Goal: Transaction & Acquisition: Purchase product/service

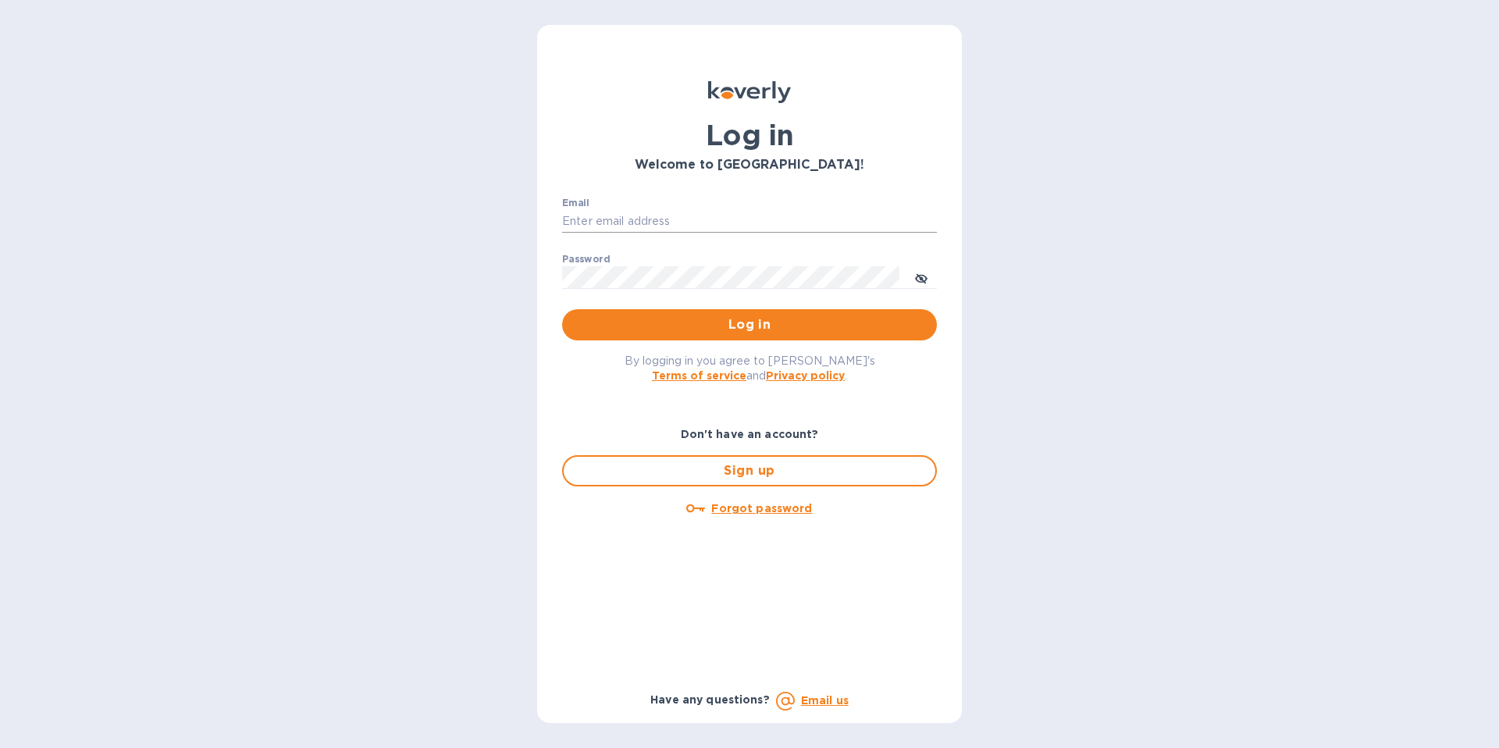
click at [709, 222] on input "Email" at bounding box center [749, 221] width 375 height 23
click at [712, 222] on input "[PERSON_NAME][EMAIL_ADDRESS][DOMAIN_NAME]" at bounding box center [749, 221] width 375 height 23
type input "[EMAIL_ADDRESS][DOMAIN_NAME]"
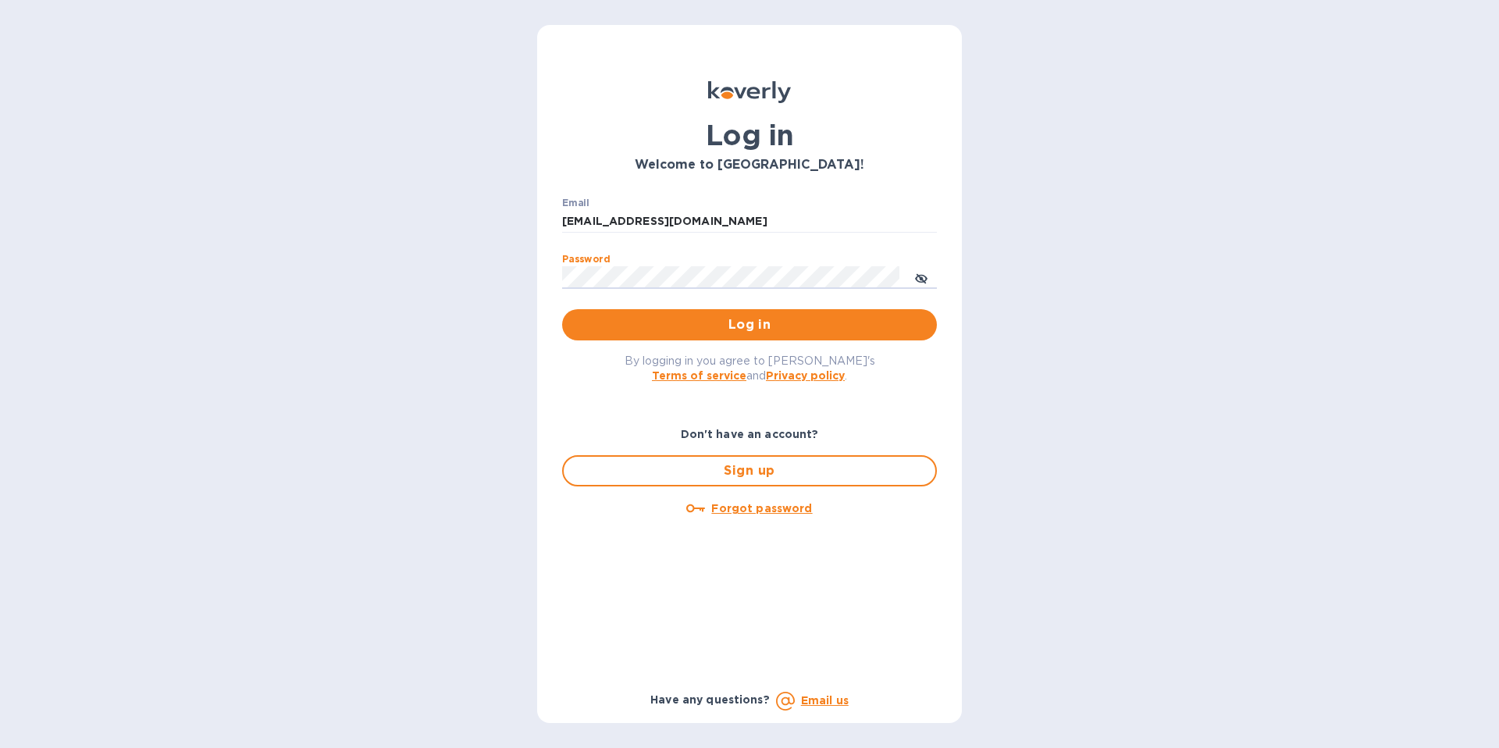
click at [562, 309] on button "Log in" at bounding box center [749, 324] width 375 height 31
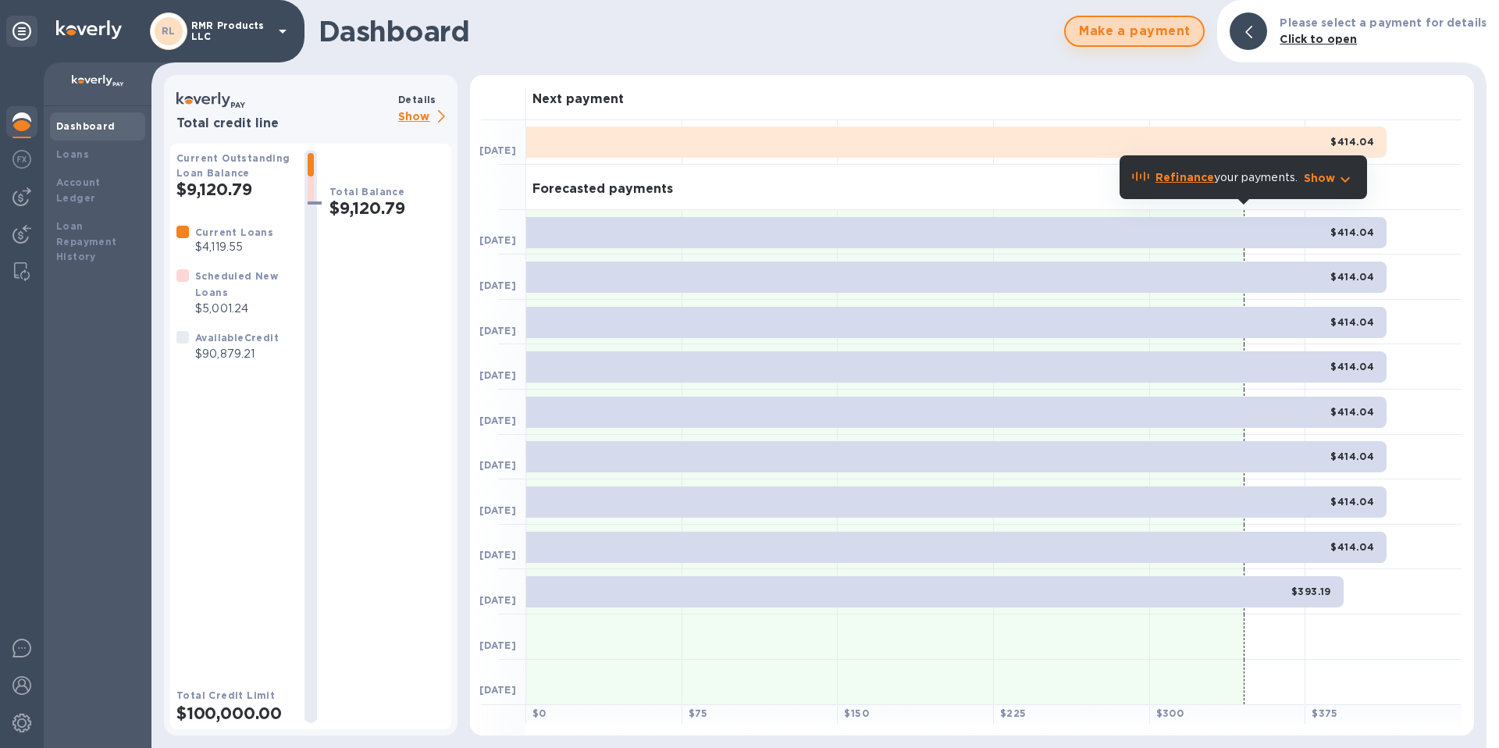
click at [1119, 45] on button "Make a payment" at bounding box center [1134, 31] width 141 height 31
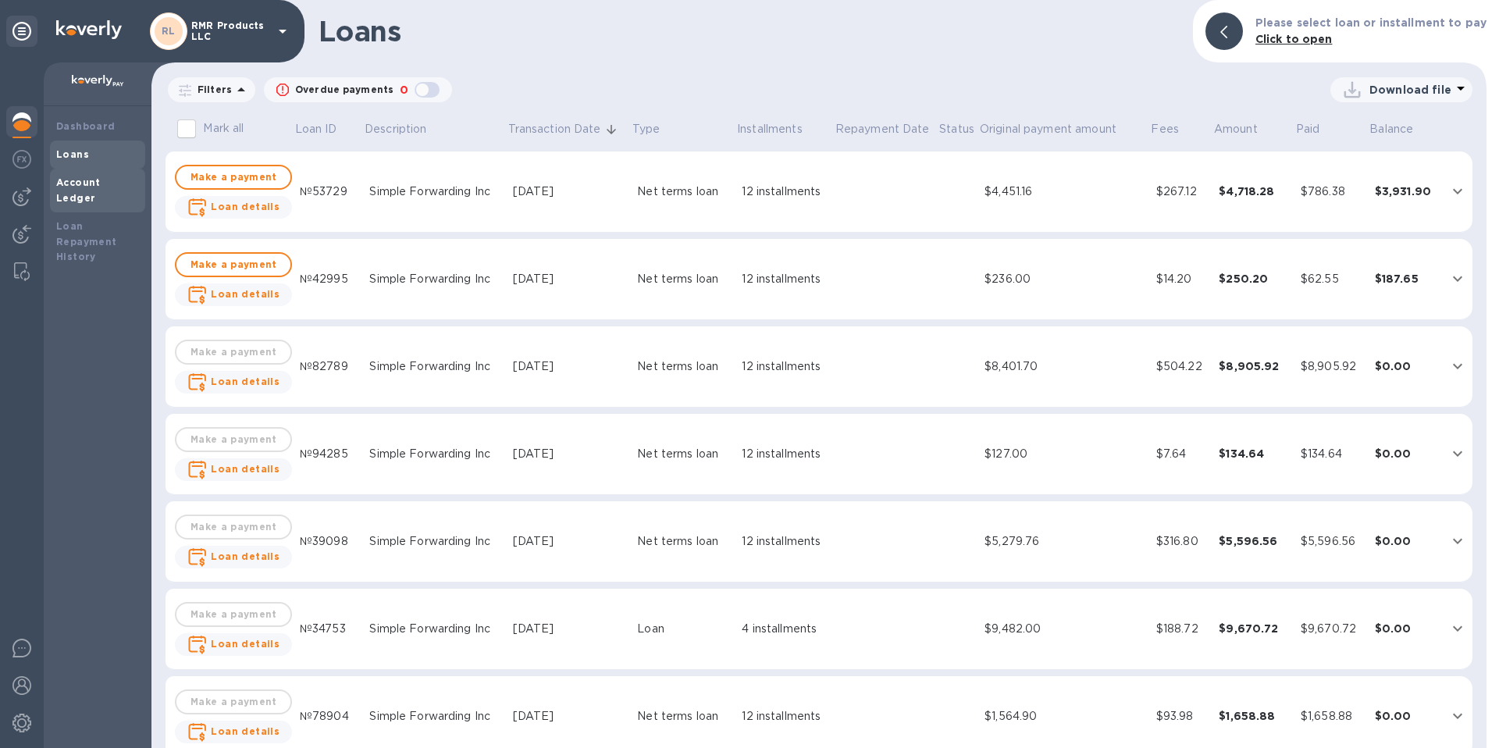
click at [101, 183] on b "Account Ledger" at bounding box center [78, 189] width 44 height 27
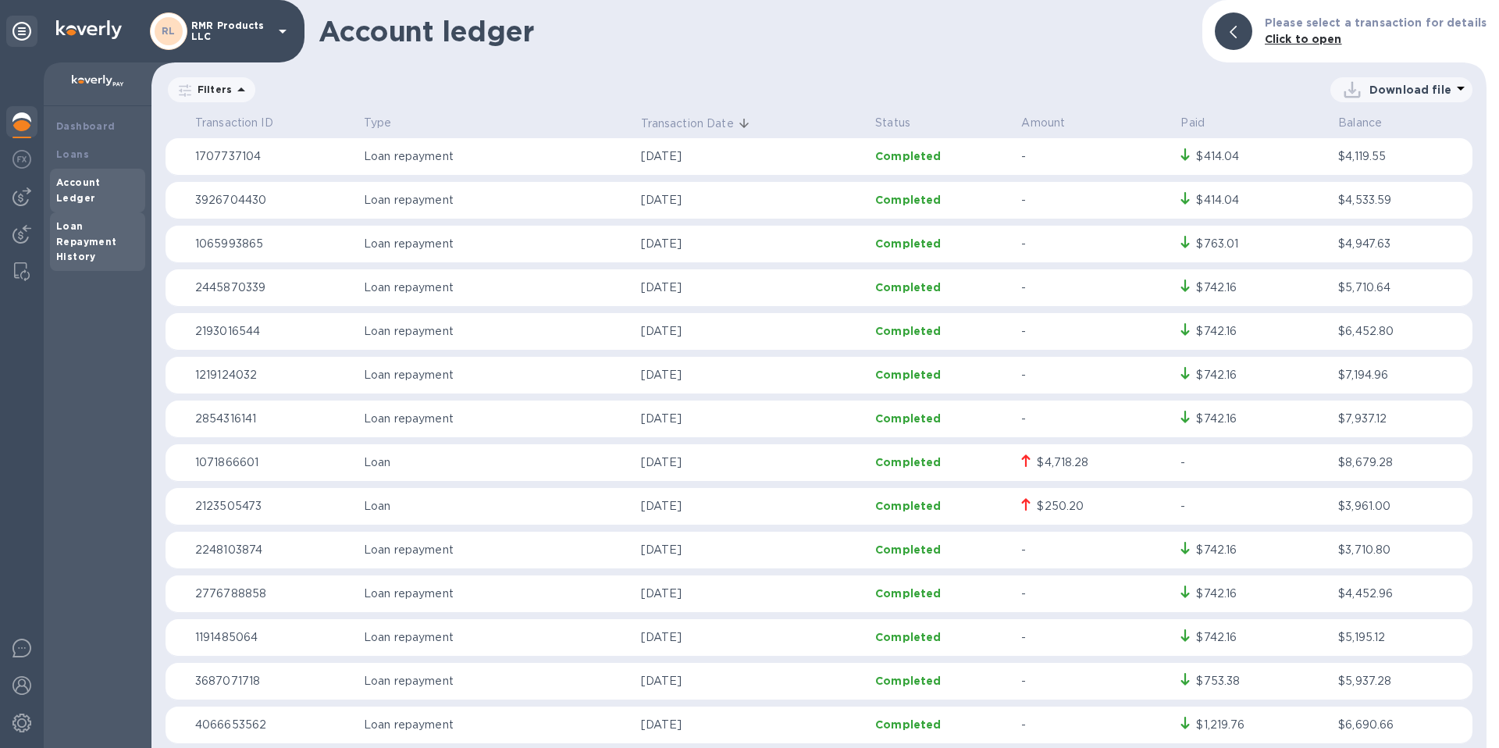
click at [83, 225] on b "Loan Repayment History" at bounding box center [86, 241] width 61 height 43
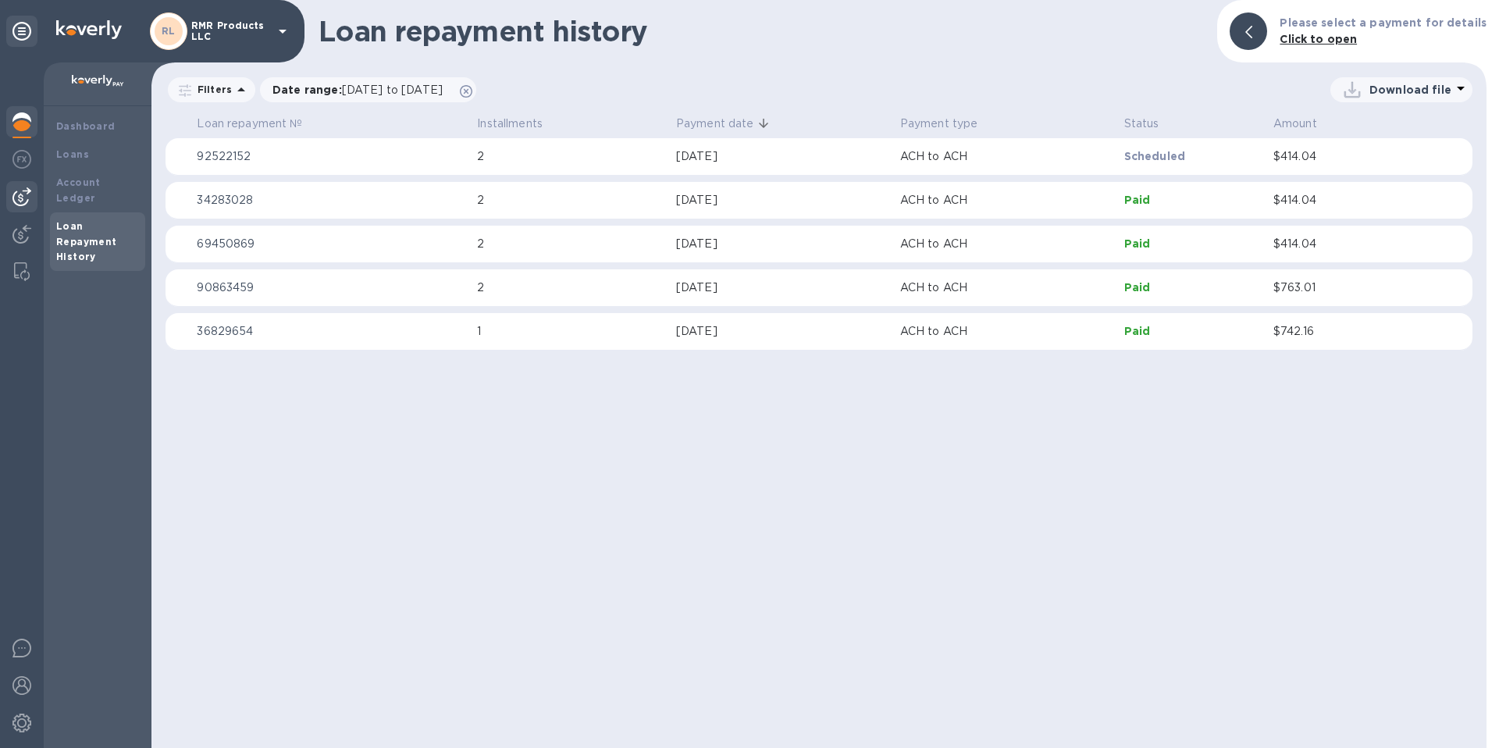
click at [29, 194] on img at bounding box center [21, 196] width 19 height 19
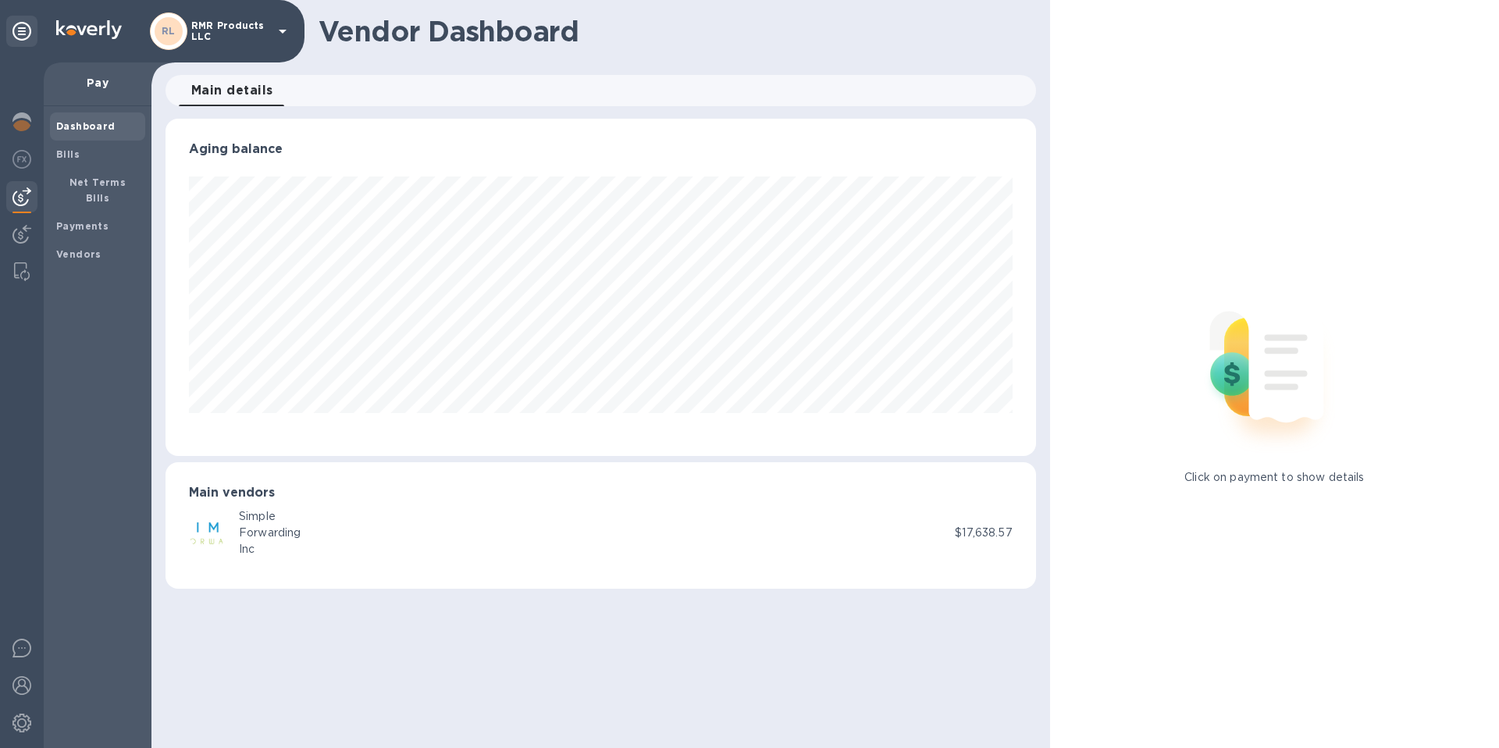
scroll to position [337, 870]
click at [31, 242] on div at bounding box center [21, 236] width 31 height 34
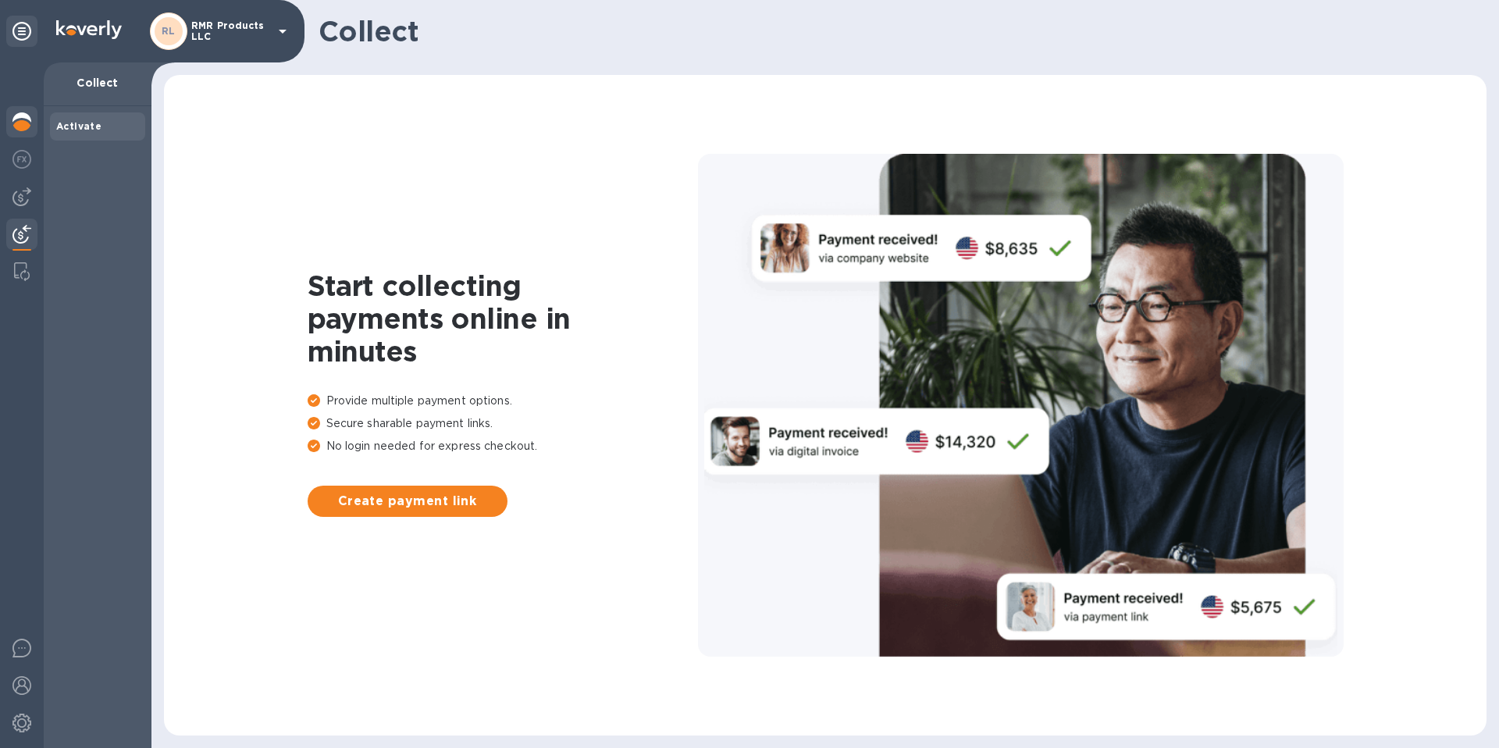
click at [17, 129] on img at bounding box center [21, 121] width 19 height 19
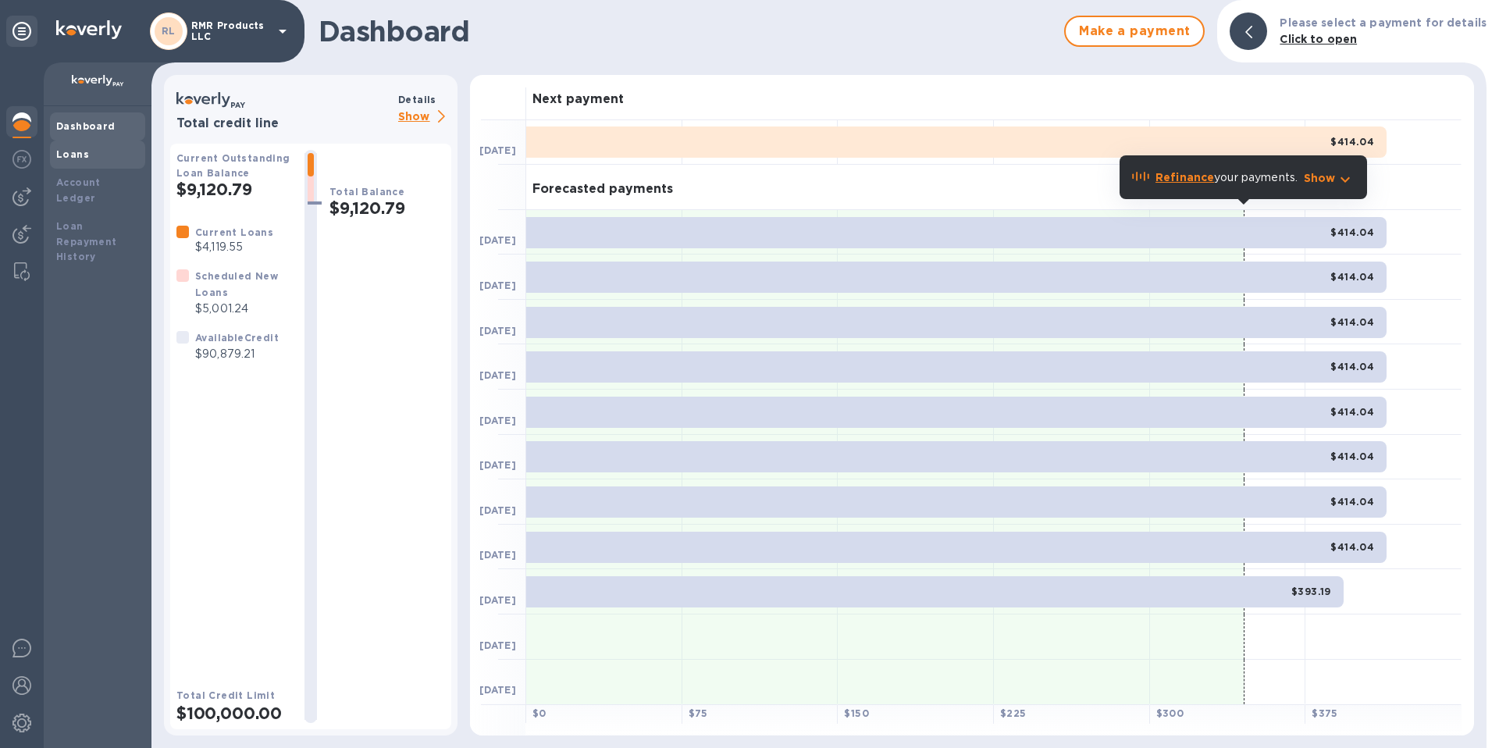
click at [119, 155] on div "Loans" at bounding box center [97, 155] width 83 height 16
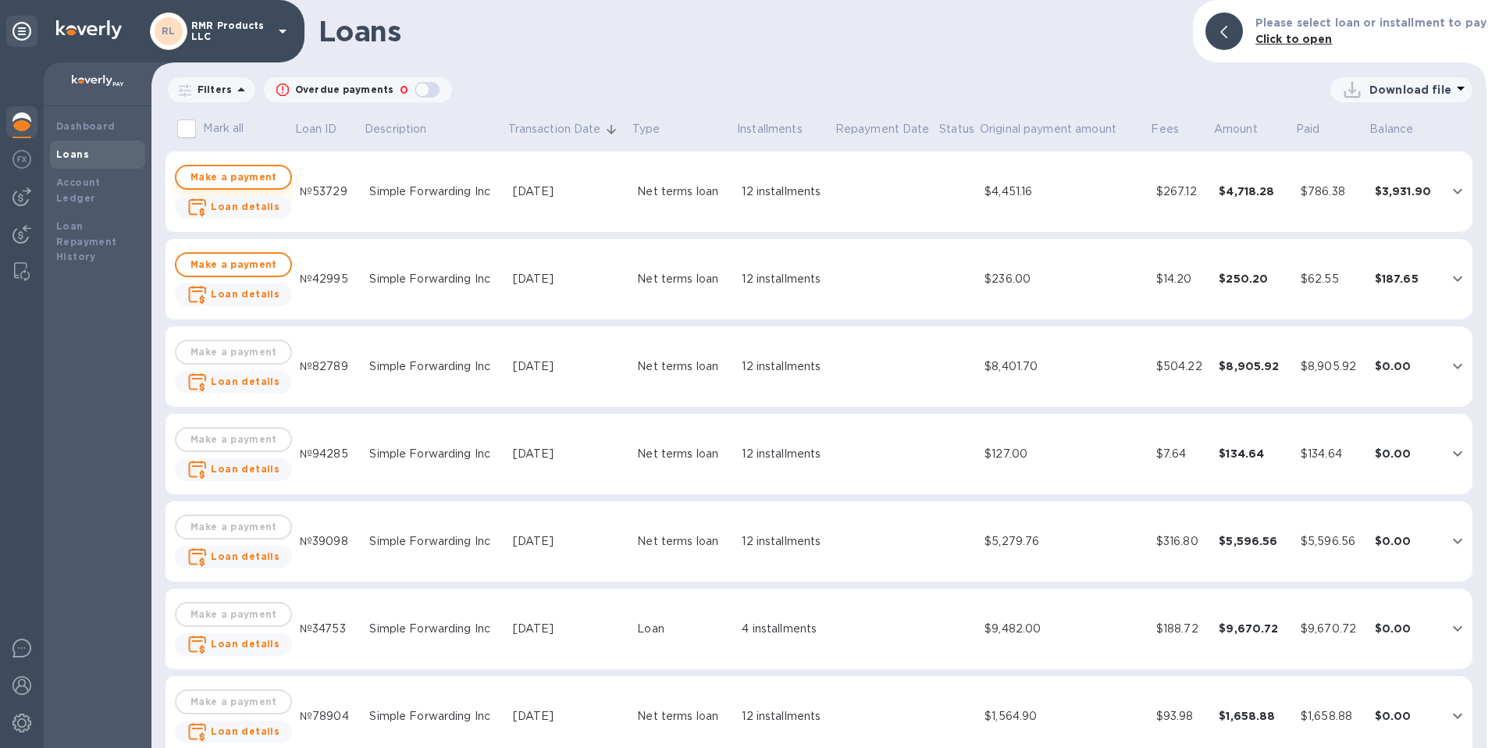
click at [254, 178] on span "Make a payment" at bounding box center [233, 177] width 89 height 19
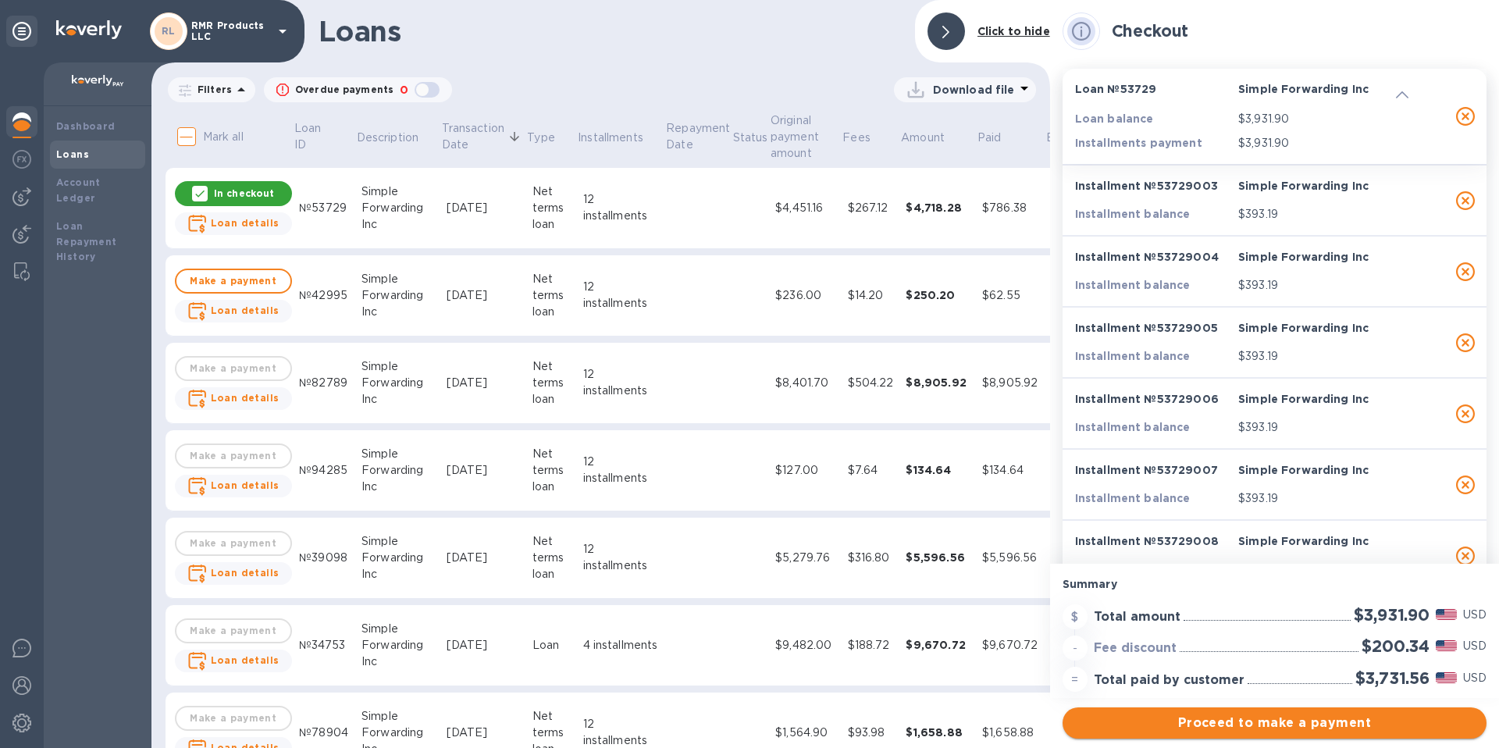
click at [1238, 715] on span "Proceed to make a payment" at bounding box center [1274, 722] width 399 height 19
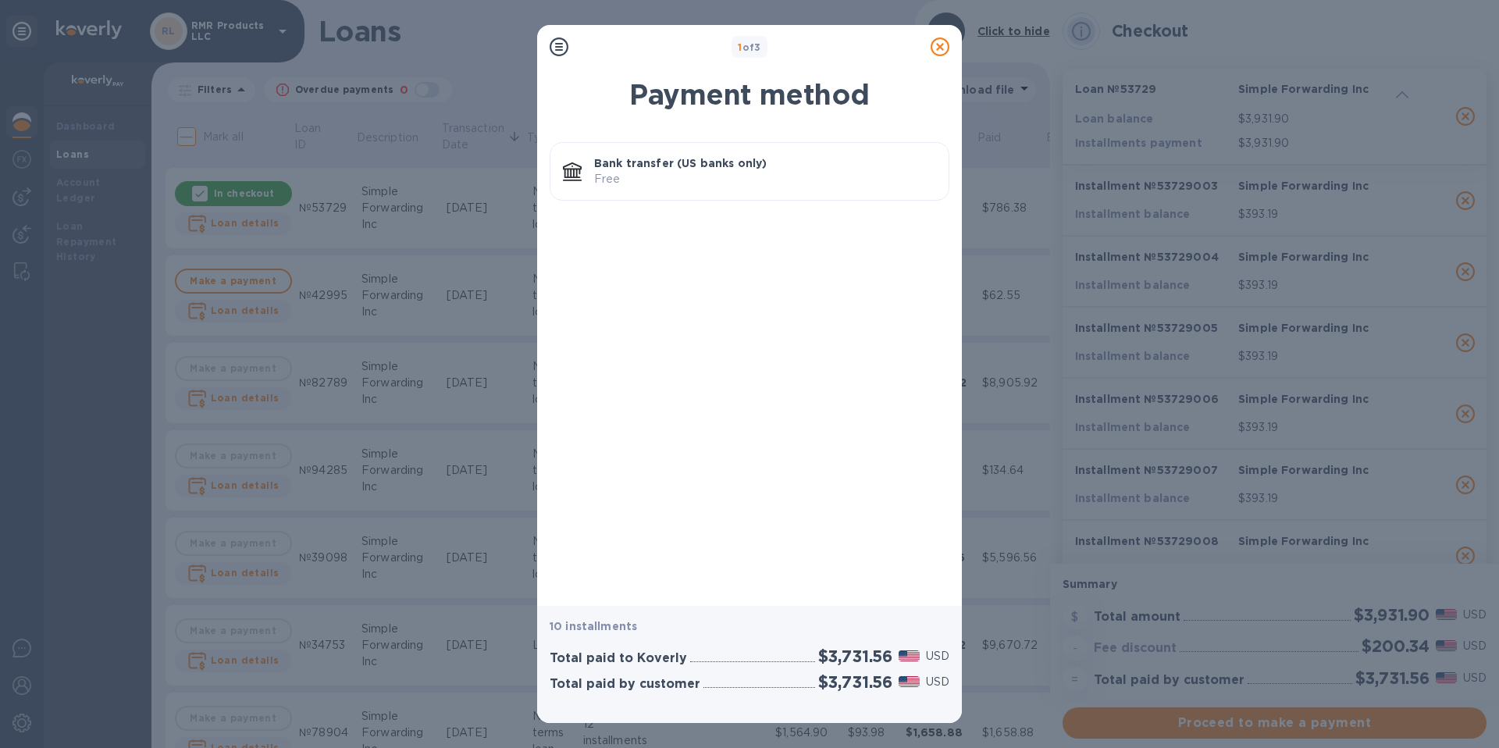
click at [735, 165] on p "Bank transfer (US banks only)" at bounding box center [765, 163] width 342 height 16
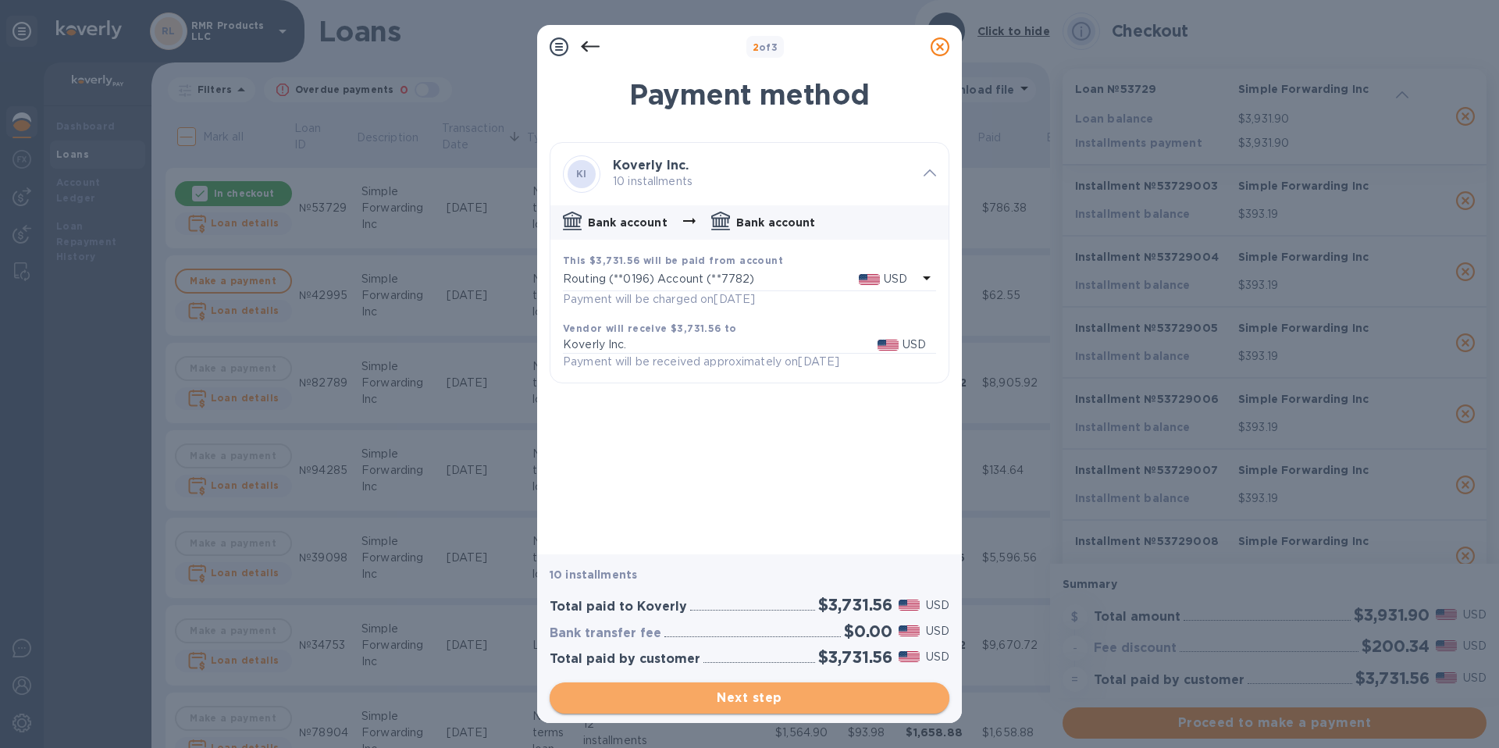
click at [884, 694] on span "Next step" at bounding box center [749, 697] width 375 height 19
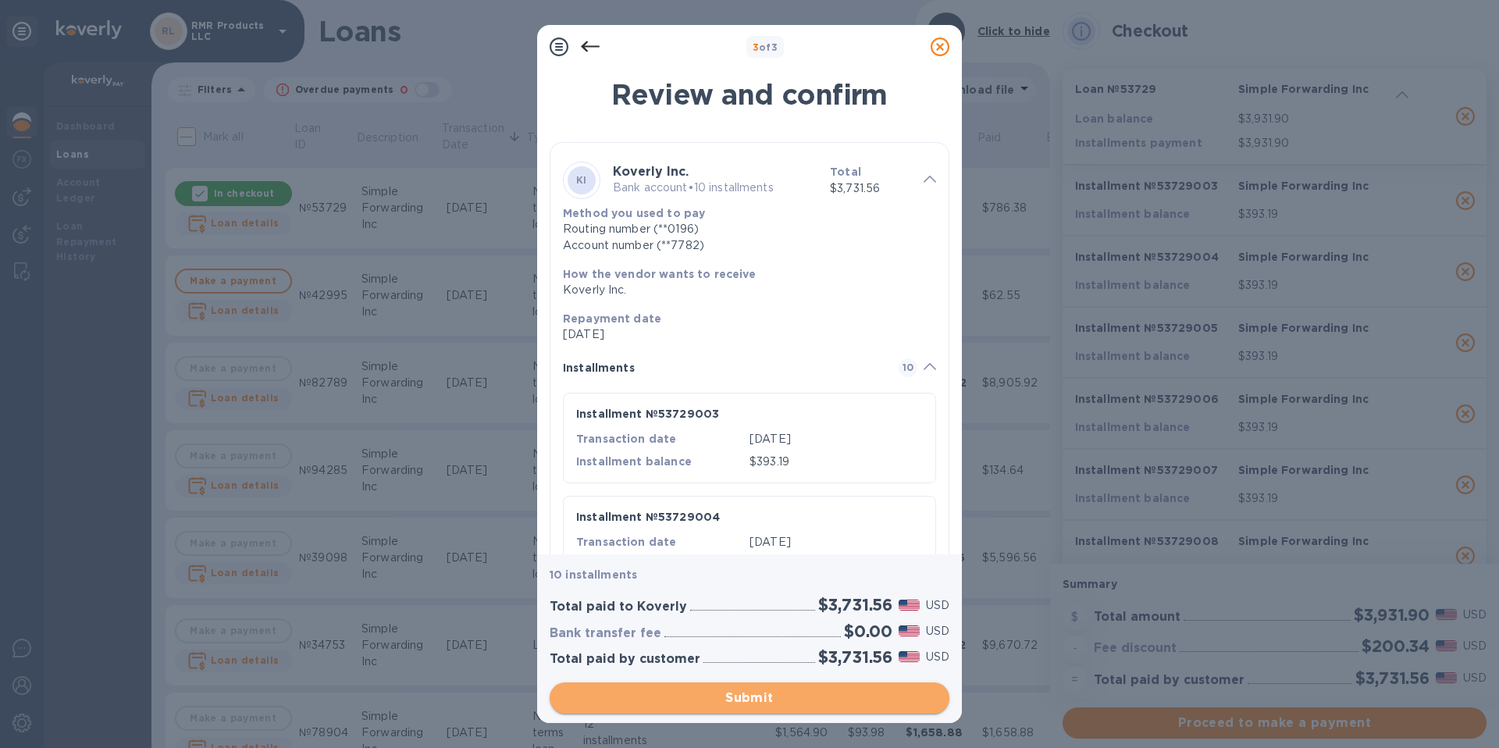
click at [884, 694] on span "Submit" at bounding box center [749, 697] width 375 height 19
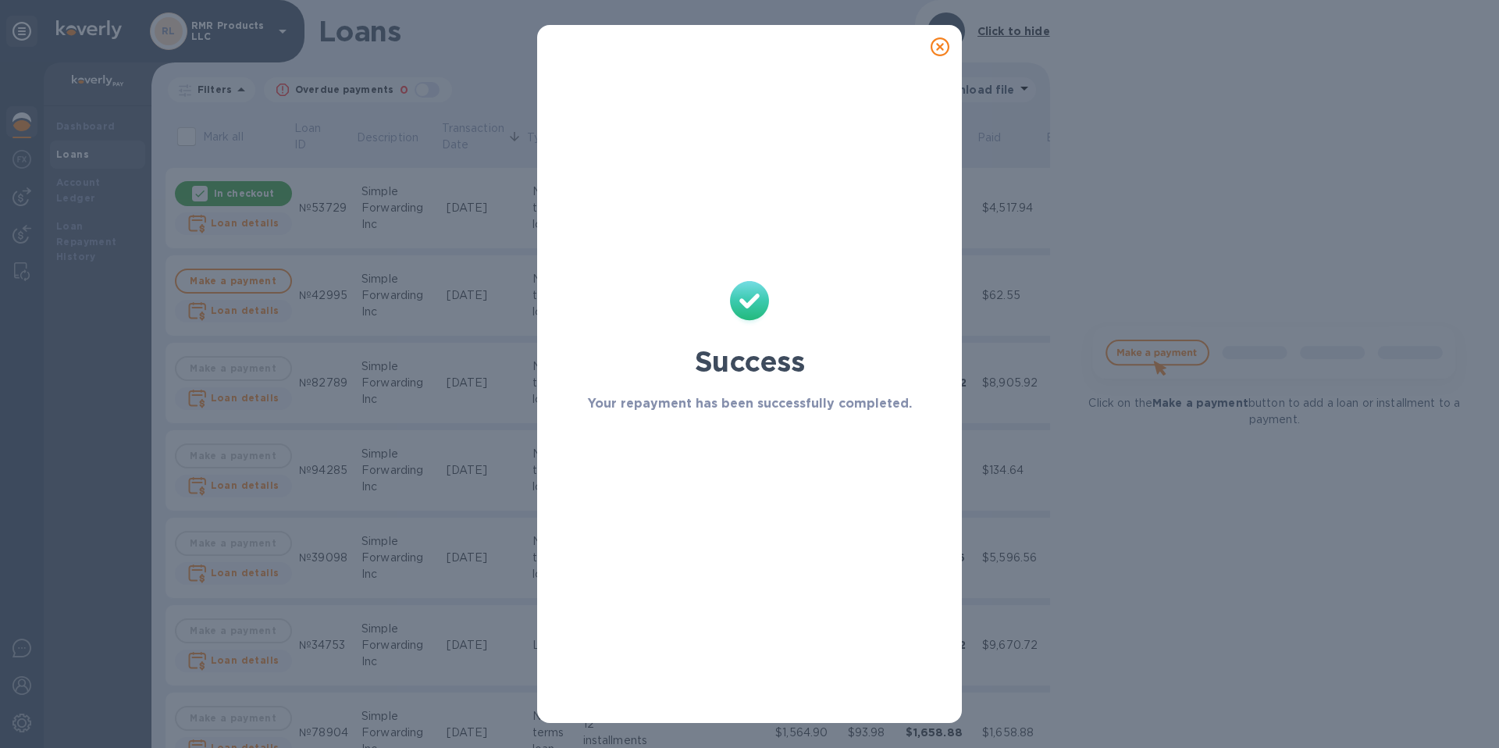
click at [943, 42] on icon at bounding box center [939, 46] width 19 height 19
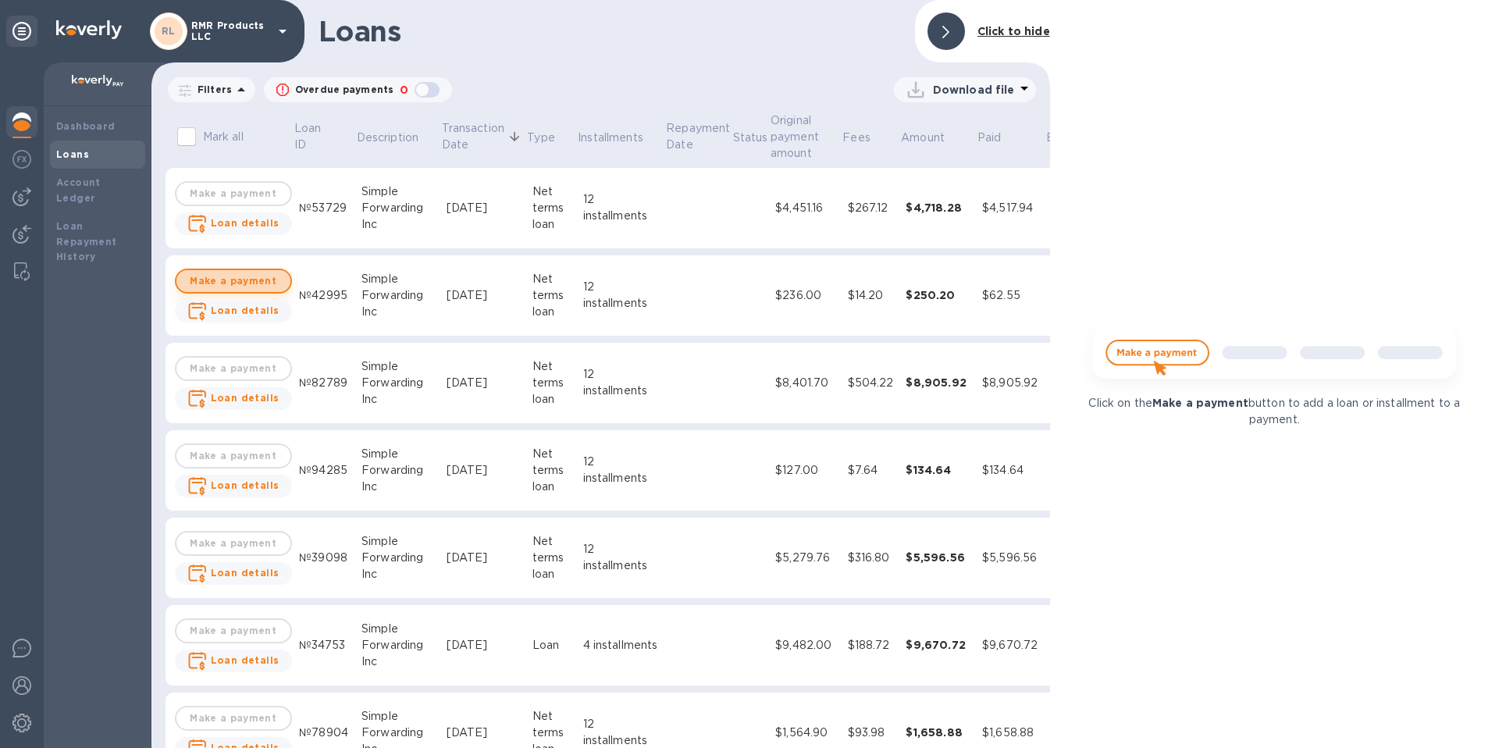
click at [245, 287] on span "Make a payment" at bounding box center [233, 281] width 89 height 19
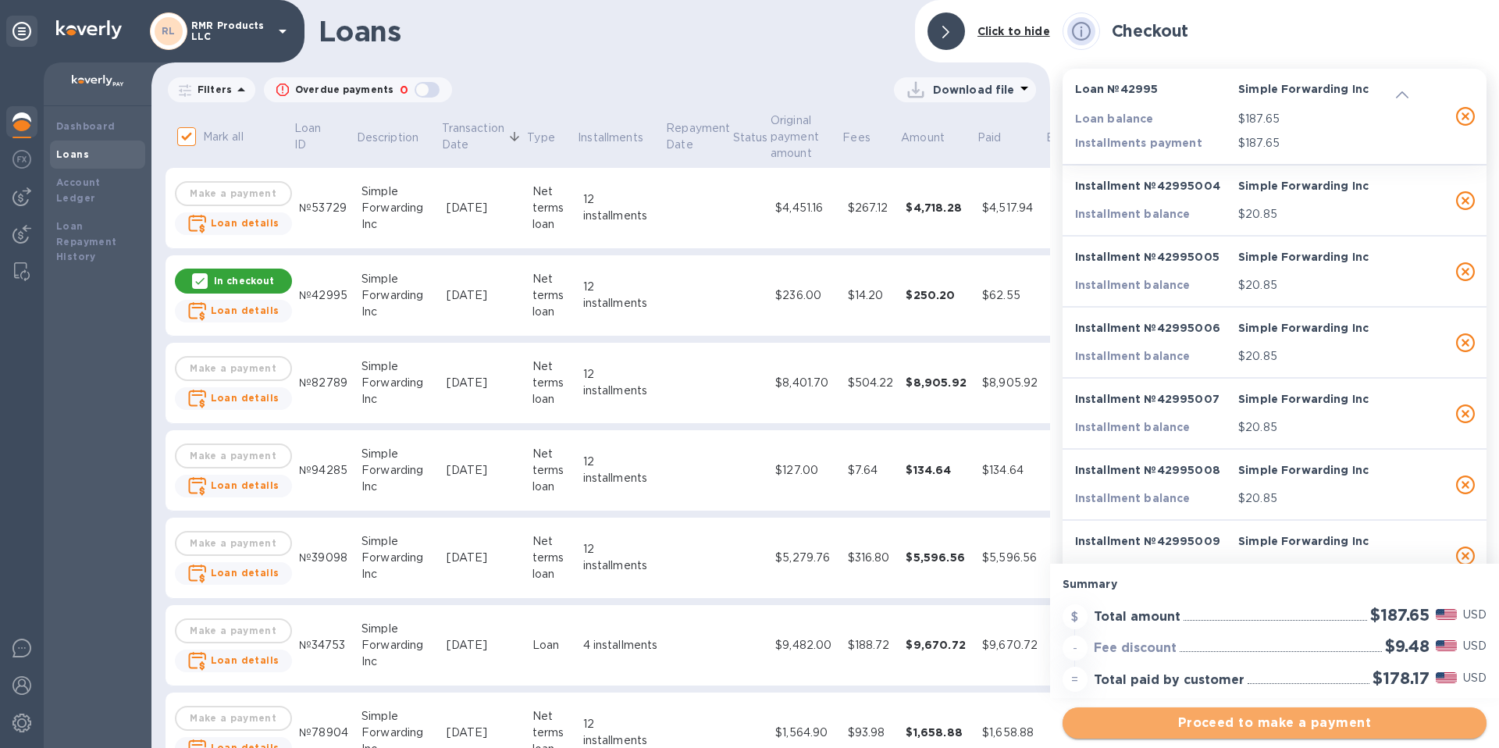
click at [1365, 726] on span "Proceed to make a payment" at bounding box center [1274, 722] width 399 height 19
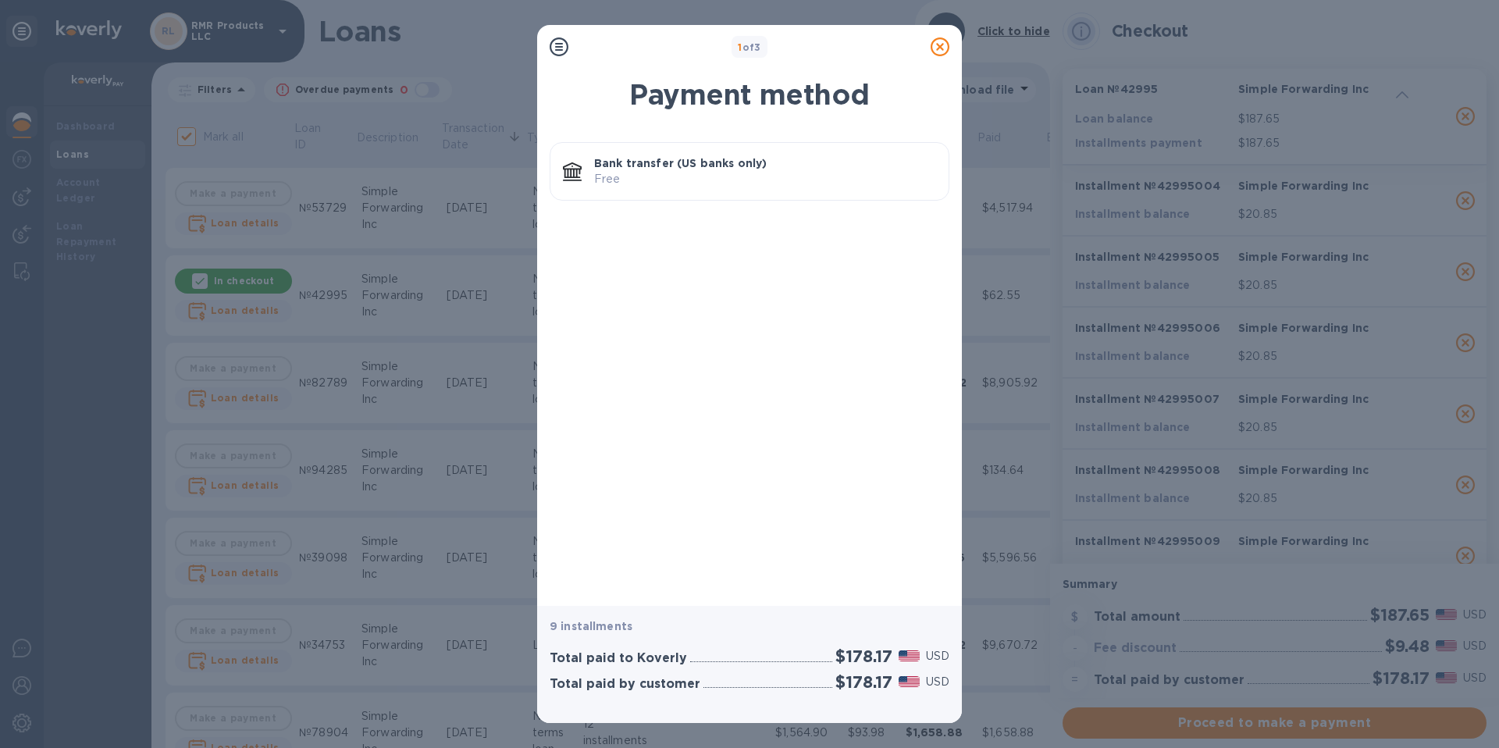
click at [785, 172] on p "Free" at bounding box center [765, 179] width 342 height 16
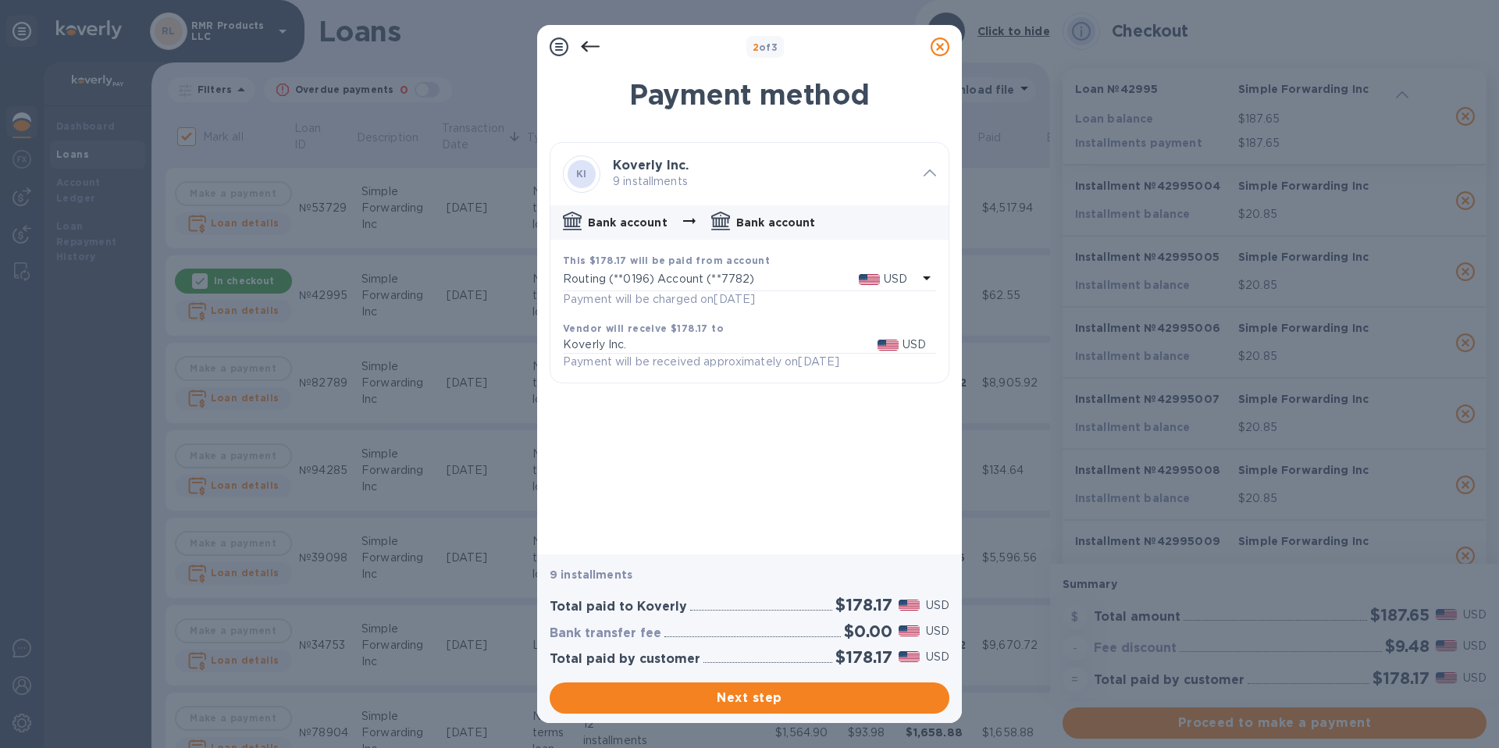
click at [810, 726] on div "2 of 3 Payment method KI Koverly Inc. 9 installments Bank account Bank account …" at bounding box center [749, 374] width 1499 height 748
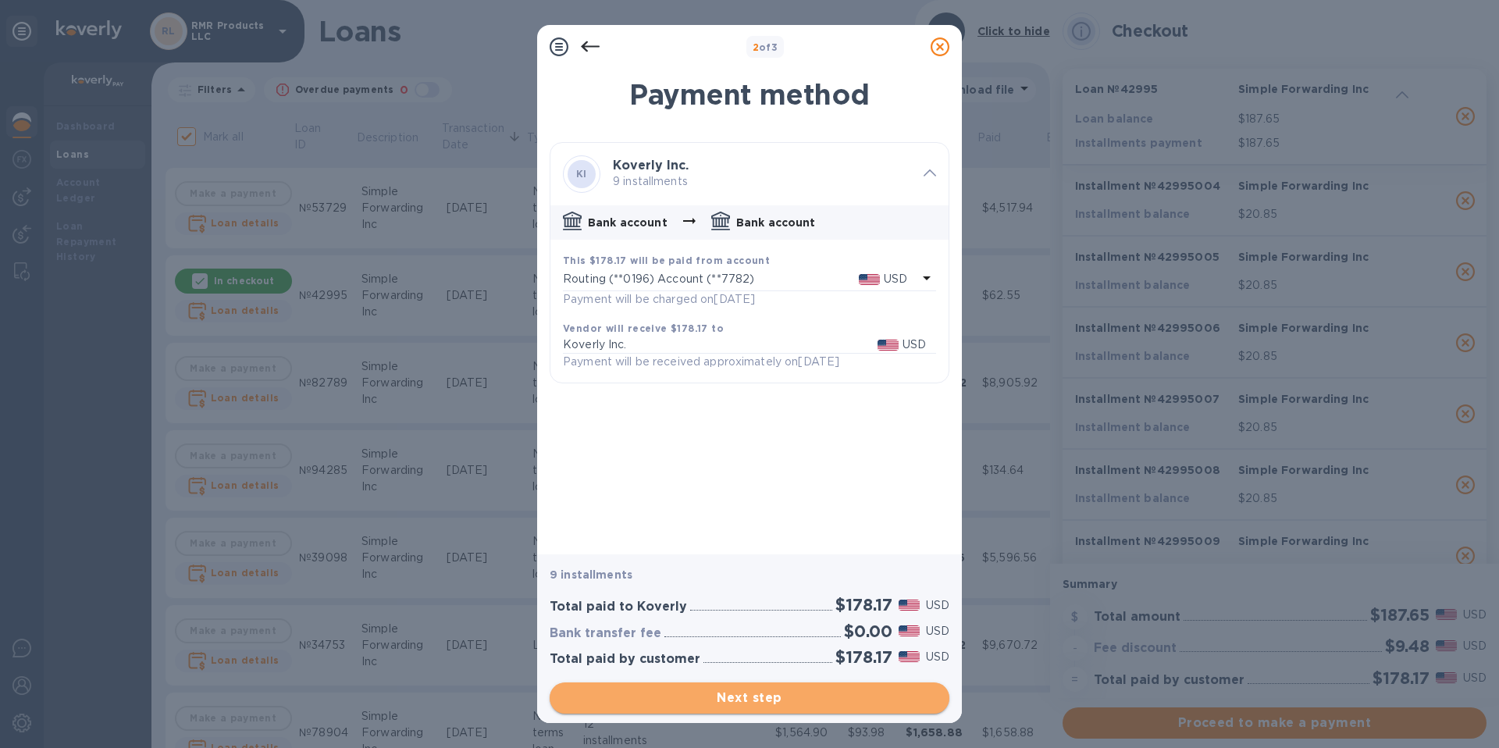
click at [810, 697] on span "Next step" at bounding box center [749, 697] width 375 height 19
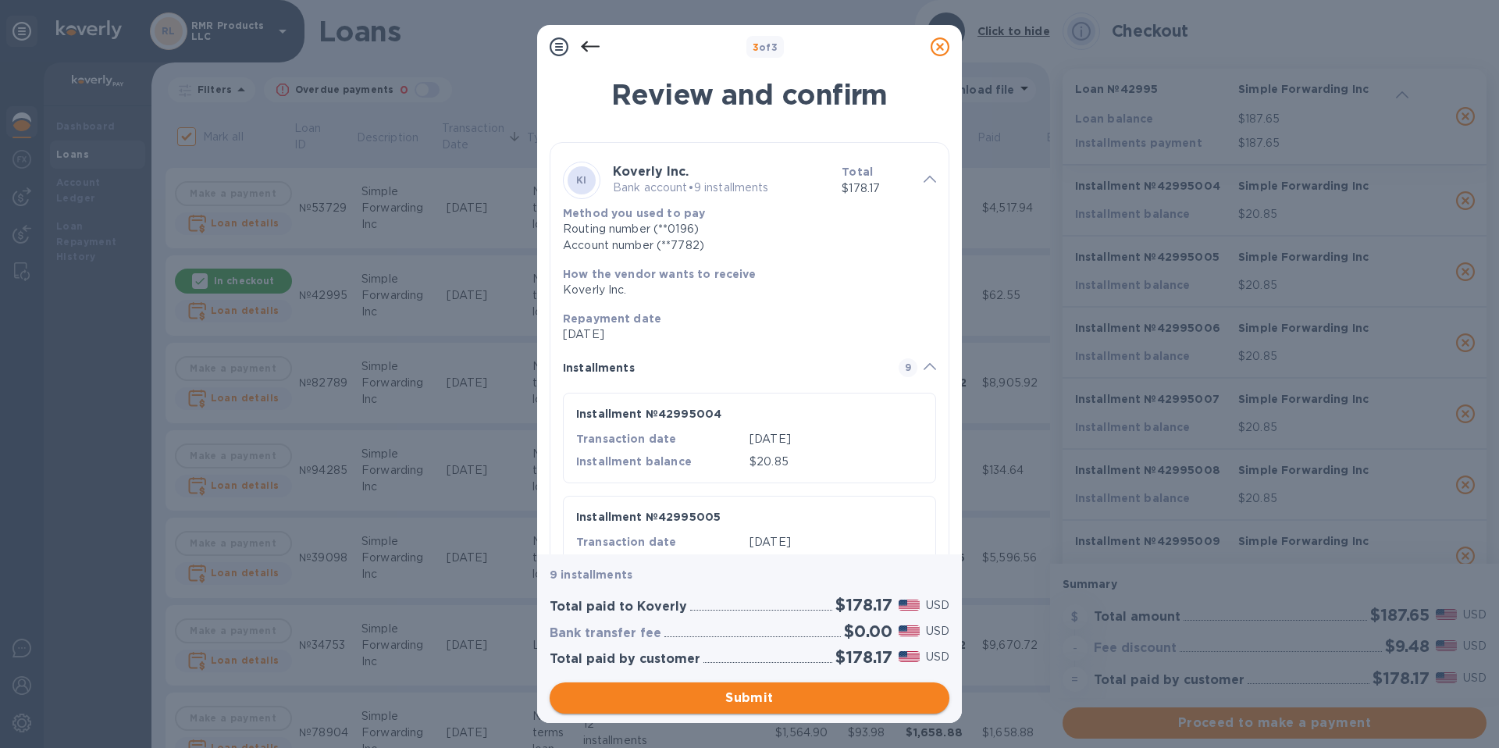
click at [810, 697] on span "Submit" at bounding box center [749, 697] width 375 height 19
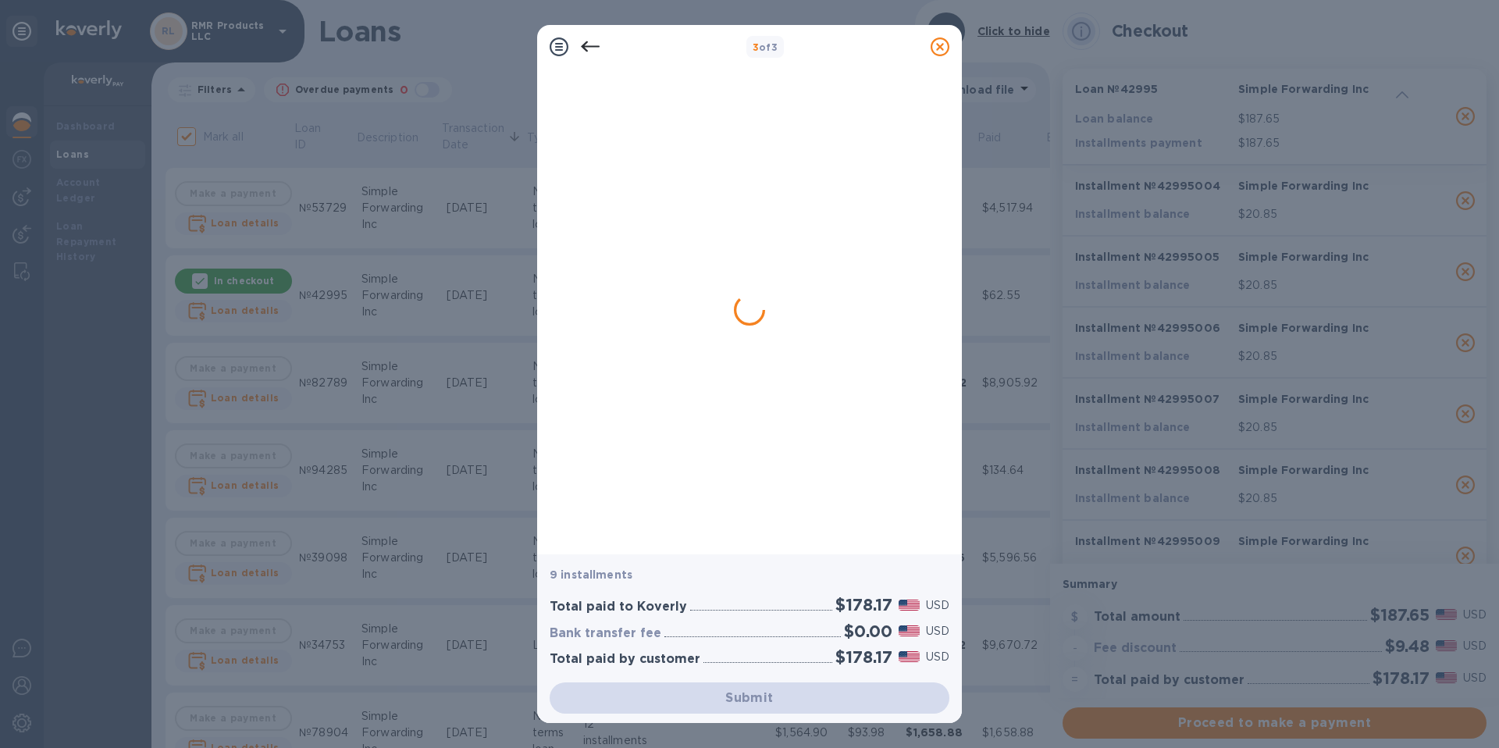
checkbox input "false"
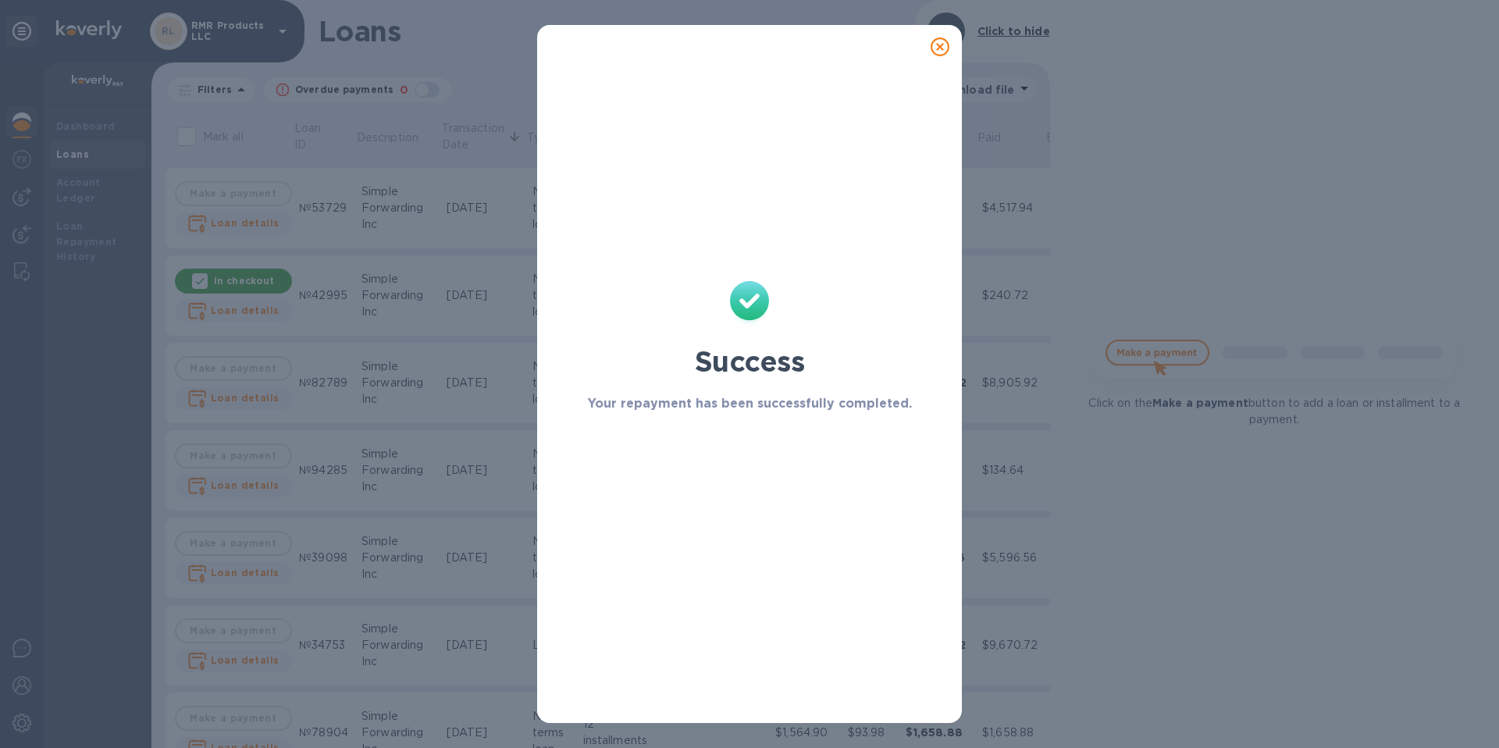
click at [939, 48] on icon at bounding box center [939, 46] width 19 height 19
